Goal: Task Accomplishment & Management: Use online tool/utility

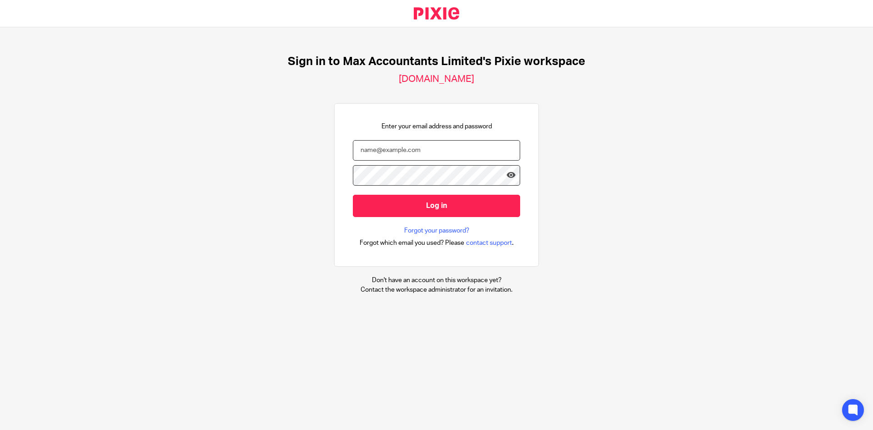
type input "[EMAIL_ADDRESS][DOMAIN_NAME]"
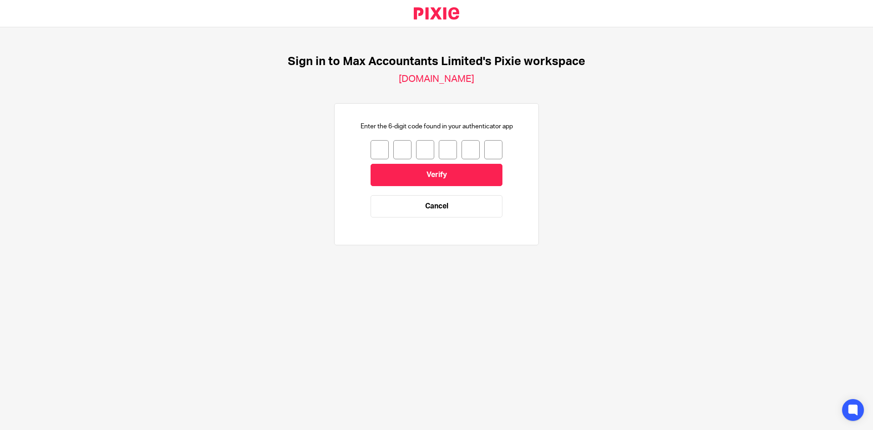
click at [373, 150] on input "number" at bounding box center [380, 149] width 18 height 19
type input "3"
type input "1"
type input "2"
type input "7"
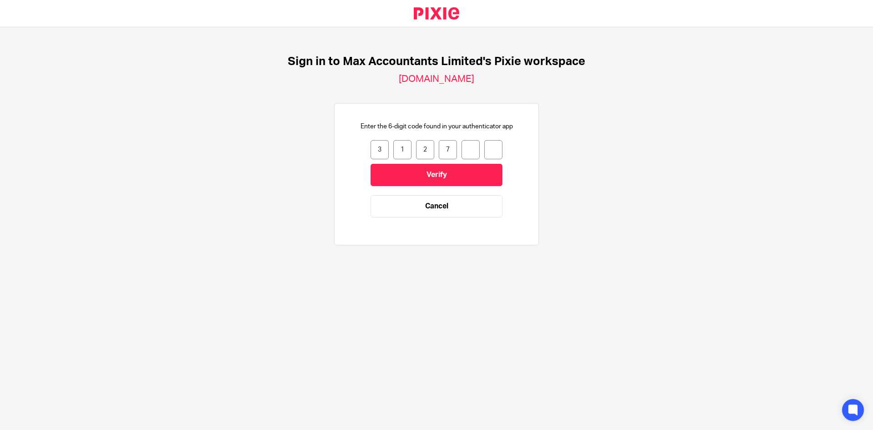
type input "2"
type input "0"
click at [391, 178] on input "Verify" at bounding box center [437, 175] width 132 height 22
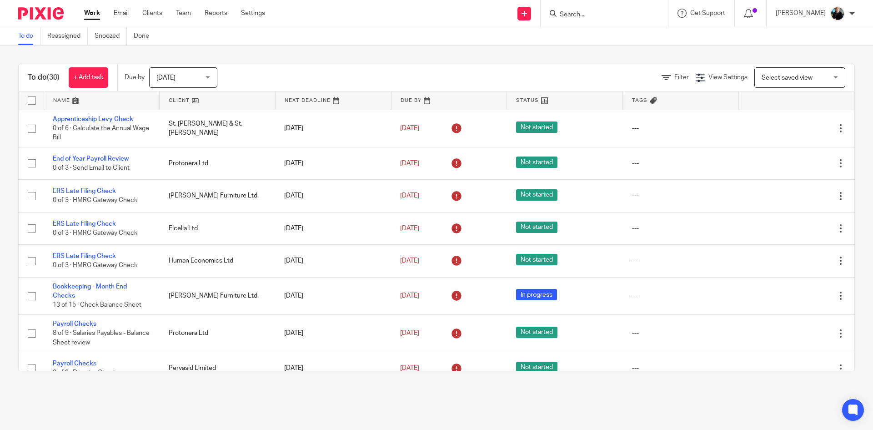
click at [584, 17] on input "Search" at bounding box center [600, 15] width 82 height 8
type input "elcell"
click at [591, 31] on link at bounding box center [631, 43] width 149 height 28
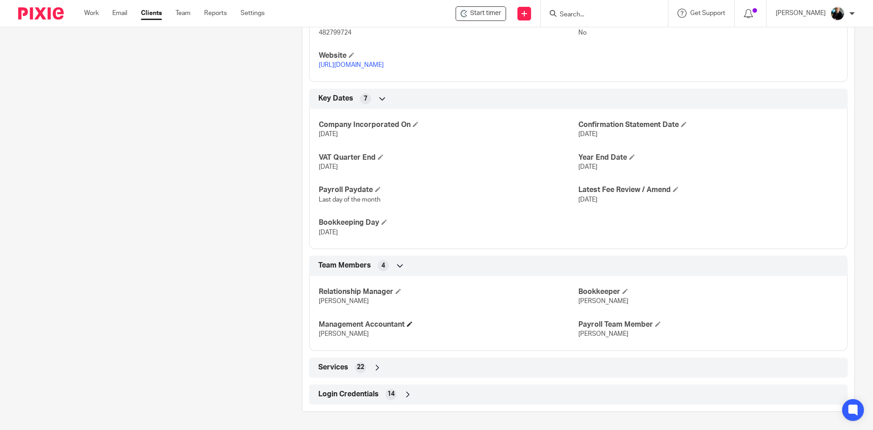
scroll to position [523, 0]
click at [404, 394] on icon at bounding box center [407, 394] width 9 height 9
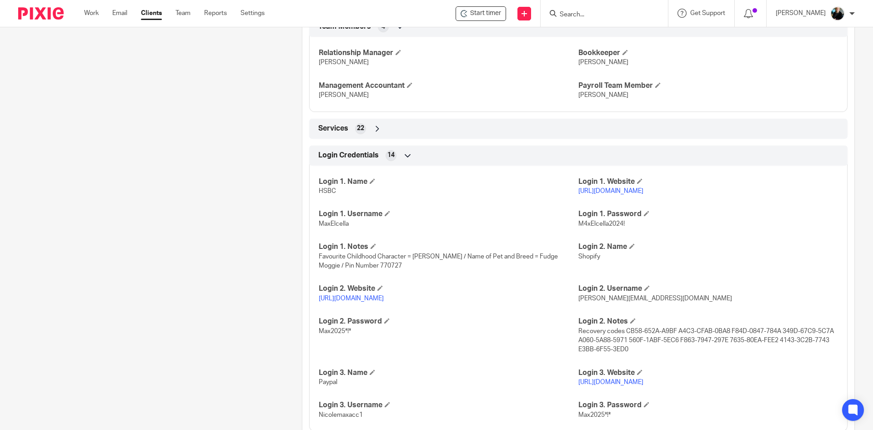
scroll to position [789, 0]
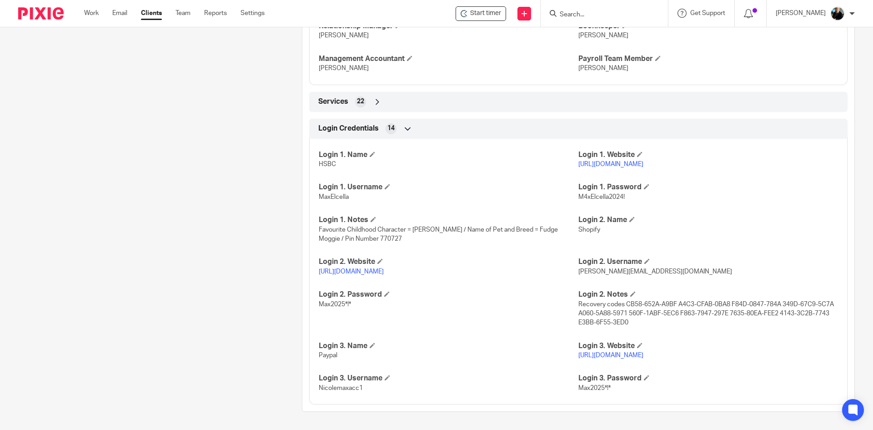
click at [372, 271] on link "https://admin.shopify.com/" at bounding box center [351, 271] width 65 height 6
drag, startPoint x: 663, startPoint y: 270, endPoint x: 573, endPoint y: 270, distance: 89.6
click at [578, 270] on p "nicole@maxaccountants.co.uk" at bounding box center [708, 271] width 260 height 9
copy span "nicole@maxaccountants.co.uk"
drag, startPoint x: 352, startPoint y: 301, endPoint x: 318, endPoint y: 301, distance: 33.7
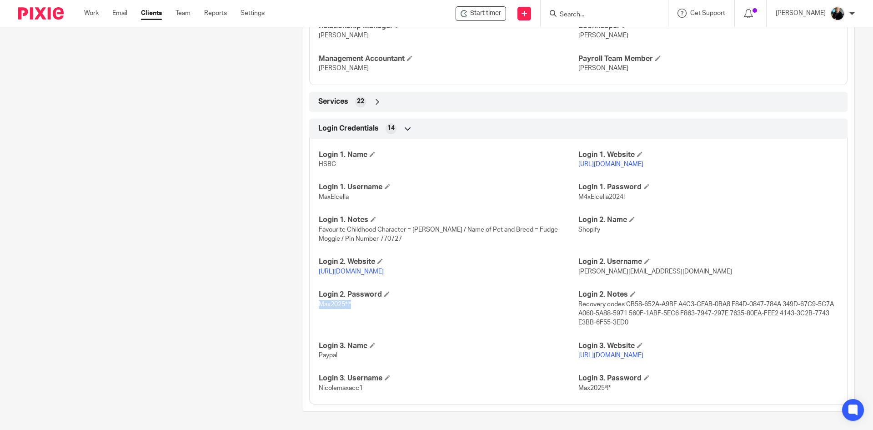
click at [319, 301] on p "Max2025*!*" at bounding box center [449, 304] width 260 height 9
copy span "Max2025*!*"
